Goal: Information Seeking & Learning: Understand process/instructions

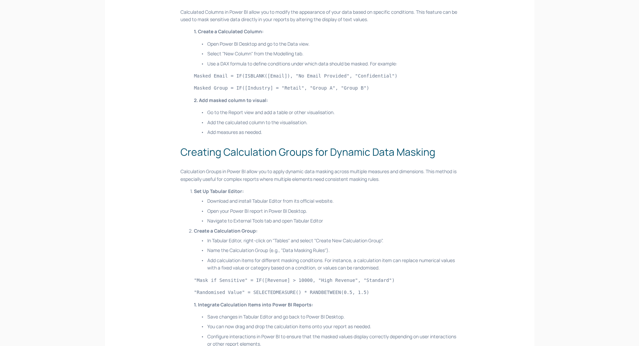
scroll to position [336, 0]
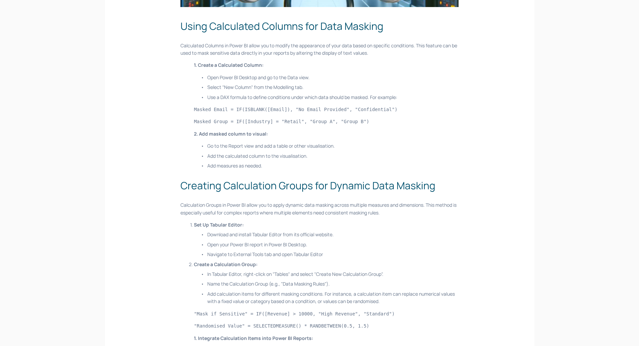
click at [458, 184] on h2 "Creating Calculation Groups for Dynamic Data Masking" at bounding box center [320, 185] width 278 height 15
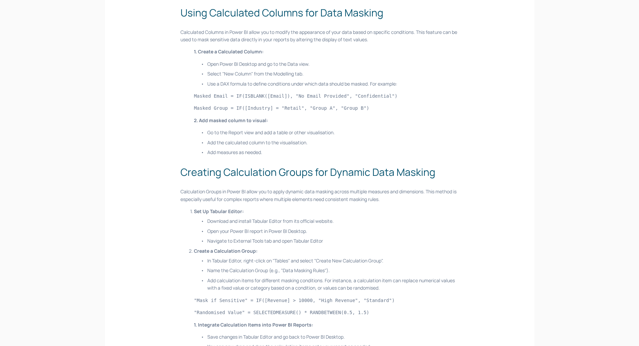
drag, startPoint x: 563, startPoint y: 2, endPoint x: 521, endPoint y: 133, distance: 137.4
click at [521, 133] on div "In Power BI, safeguarding sensitive information is essential, particularly when…" at bounding box center [356, 219] width 362 height 921
click at [328, 281] on p "Add calculation items for different masking conditions. For instance, a calcula…" at bounding box center [332, 284] width 251 height 15
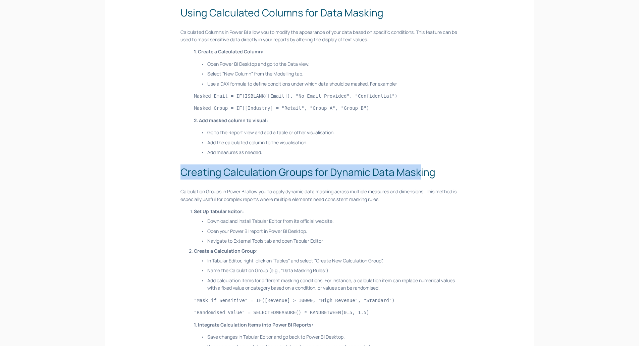
drag, startPoint x: 180, startPoint y: 172, endPoint x: 439, endPoint y: 168, distance: 259.8
click at [425, 175] on div "Using Calculated Columns for Data Masking Calculated Columns in Power BI allow …" at bounding box center [320, 240] width 290 height 483
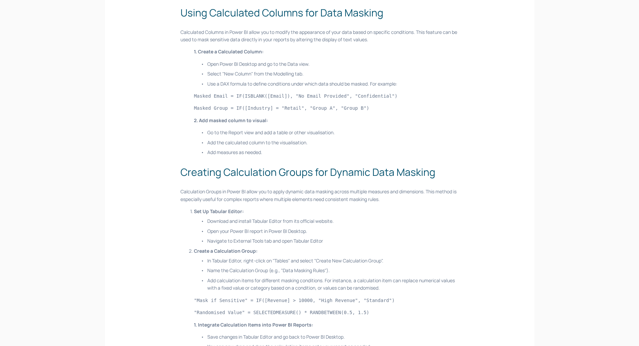
drag, startPoint x: 449, startPoint y: 161, endPoint x: 487, endPoint y: 136, distance: 45.5
click at [457, 159] on div "Using Calculated Columns for Data Masking Calculated Columns in Power BI allow …" at bounding box center [320, 241] width 278 height 472
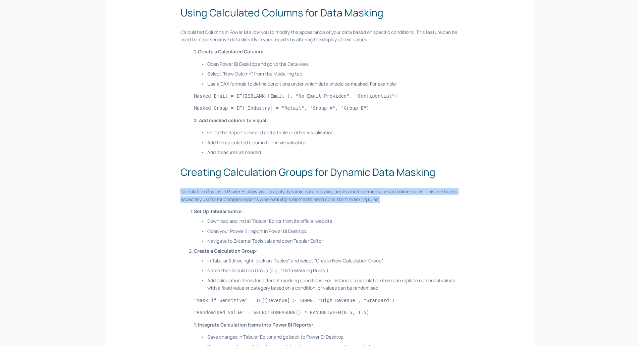
drag, startPoint x: 179, startPoint y: 192, endPoint x: 388, endPoint y: 200, distance: 209.3
click at [388, 200] on div "Using Calculated Columns for Data Masking Calculated Columns in Power BI allow …" at bounding box center [320, 240] width 290 height 483
click at [388, 200] on p "Calculation Groups in Power BI allow you to apply dynamic data masking across m…" at bounding box center [320, 195] width 278 height 15
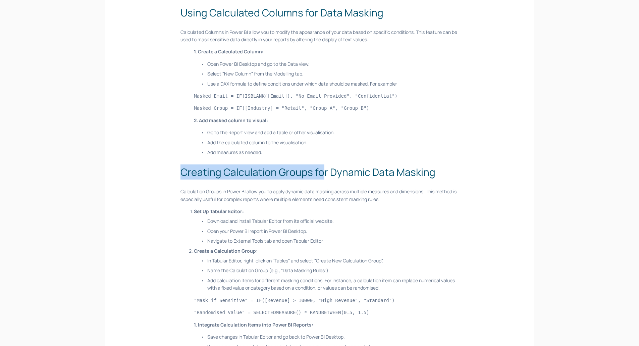
drag, startPoint x: 178, startPoint y: 174, endPoint x: 326, endPoint y: 170, distance: 148.4
click at [325, 171] on div "Using Calculated Columns for Data Masking Calculated Columns in Power BI allow …" at bounding box center [320, 240] width 290 height 483
click at [329, 168] on h2 "Creating Calculation Groups for Dynamic Data Masking" at bounding box center [320, 171] width 278 height 15
click at [326, 174] on h2 "Creating Calculation Groups for Dynamic Data Masking" at bounding box center [320, 171] width 278 height 15
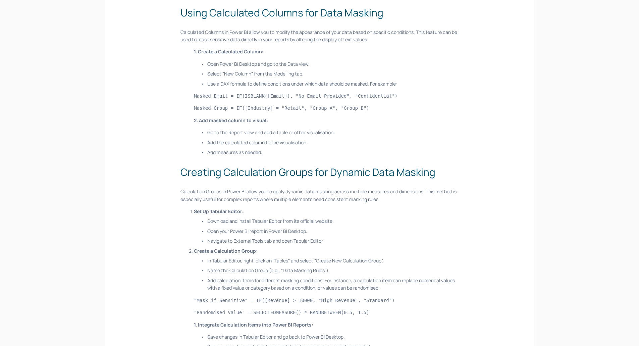
click at [406, 150] on p "Add measures as needed." at bounding box center [332, 152] width 251 height 7
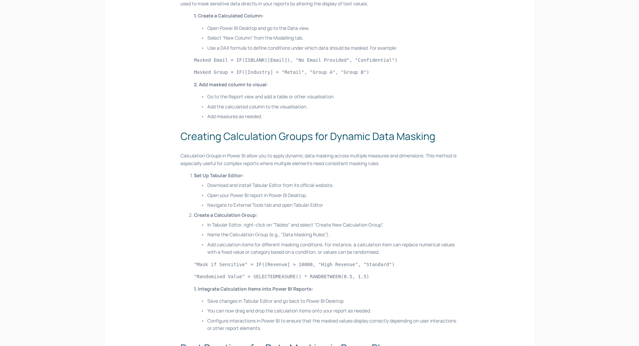
scroll to position [351, 0]
